Goal: Information Seeking & Learning: Learn about a topic

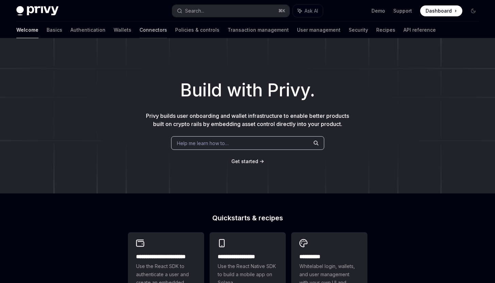
click at [139, 28] on link "Connectors" at bounding box center [153, 30] width 28 height 16
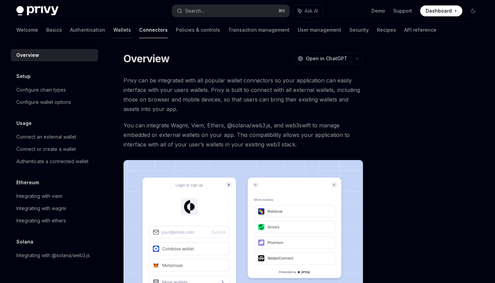
click at [113, 30] on link "Wallets" at bounding box center [122, 30] width 18 height 16
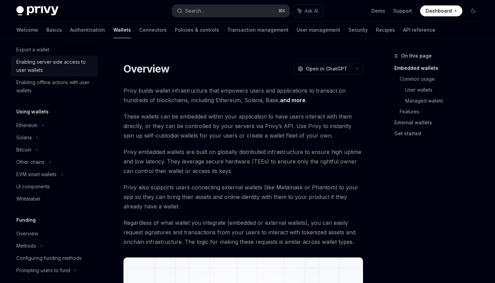
scroll to position [114, 0]
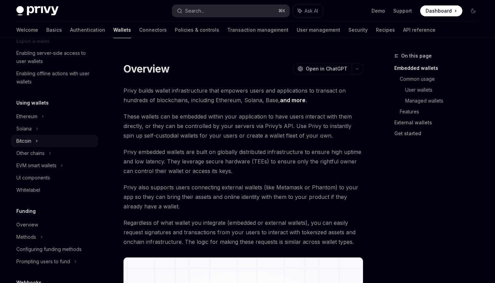
click at [29, 140] on div "Bitcoin" at bounding box center [23, 141] width 15 height 8
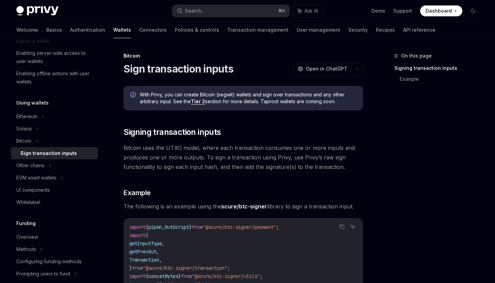
click at [198, 102] on link "Tier 2" at bounding box center [198, 101] width 14 height 6
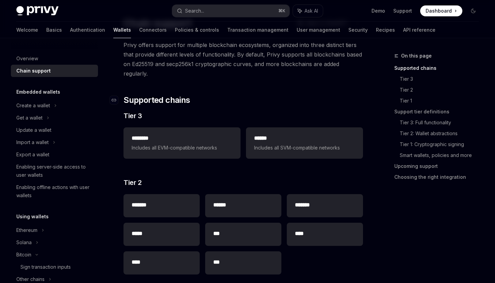
scroll to position [110, 0]
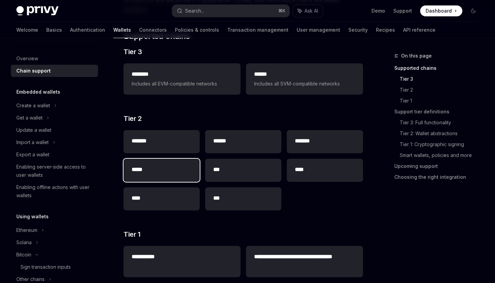
click at [150, 165] on h2 "*****" at bounding box center [162, 169] width 60 height 8
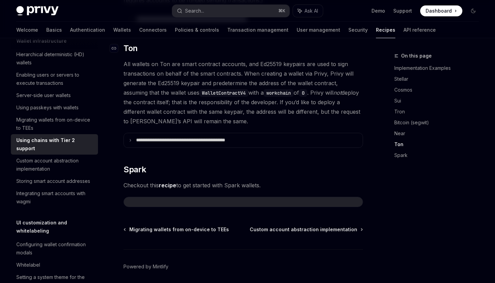
scroll to position [765, 0]
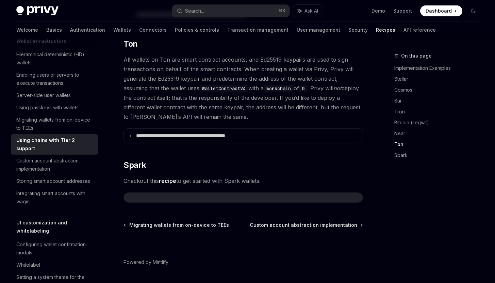
click at [168, 177] on link "recipe" at bounding box center [167, 180] width 17 height 7
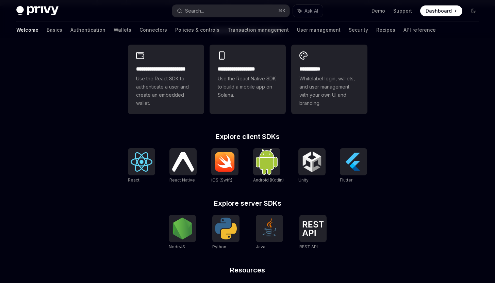
type textarea "*"
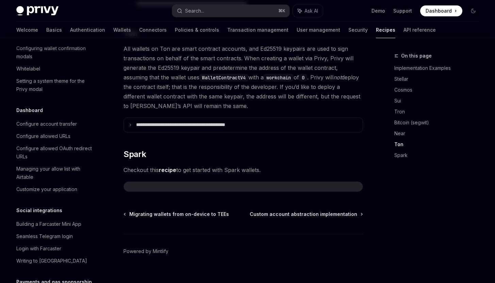
scroll to position [438, 0]
